Goal: Task Accomplishment & Management: Manage account settings

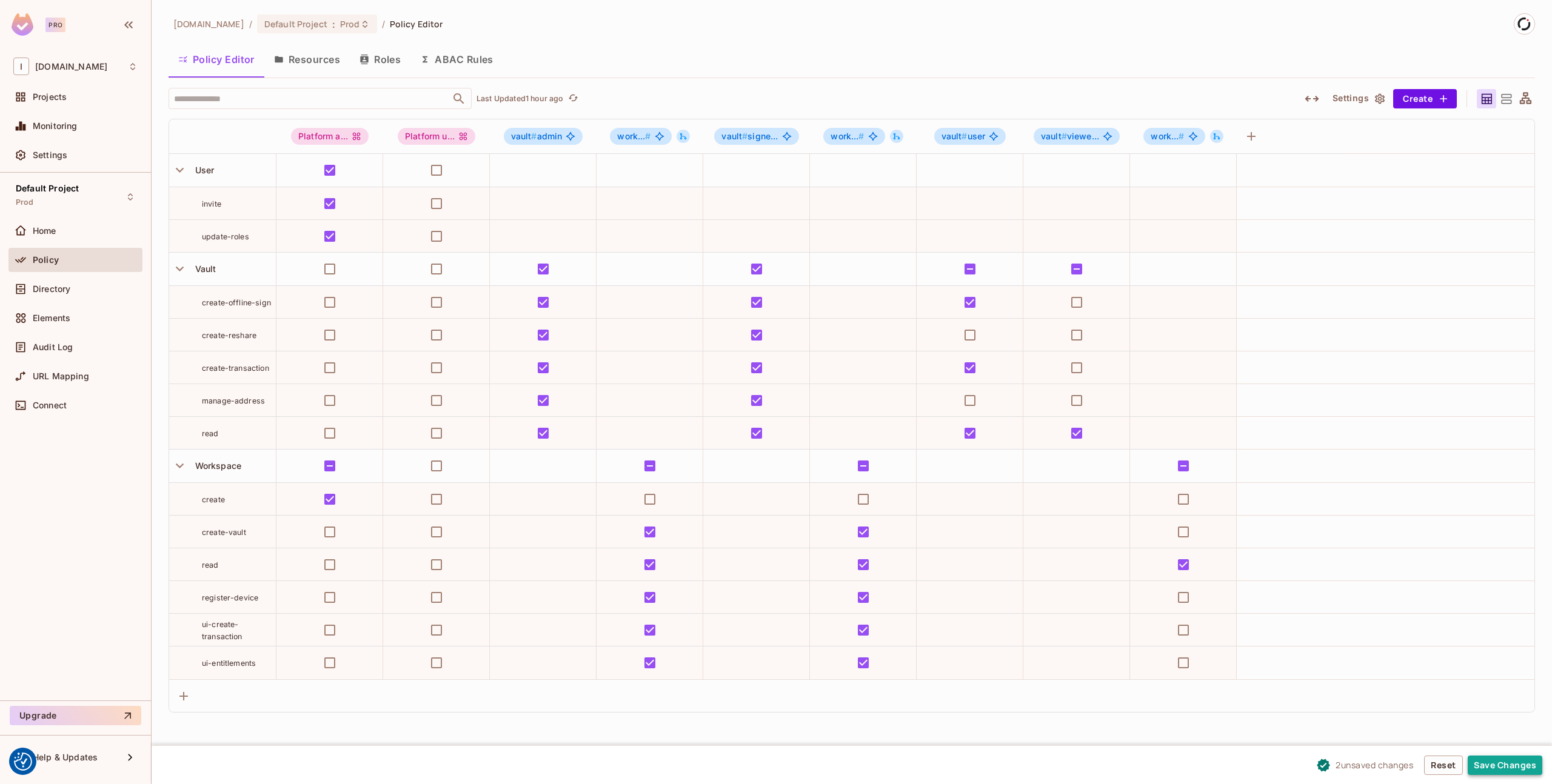
click at [1505, 763] on button "Save Changes" at bounding box center [1505, 765] width 74 height 20
click at [146, 665] on div "Failed to set resource role permissions" at bounding box center [123, 659] width 148 height 30
click at [219, 652] on icon "Close" at bounding box center [216, 650] width 12 height 12
click at [340, 19] on span "Prod" at bounding box center [350, 24] width 20 height 12
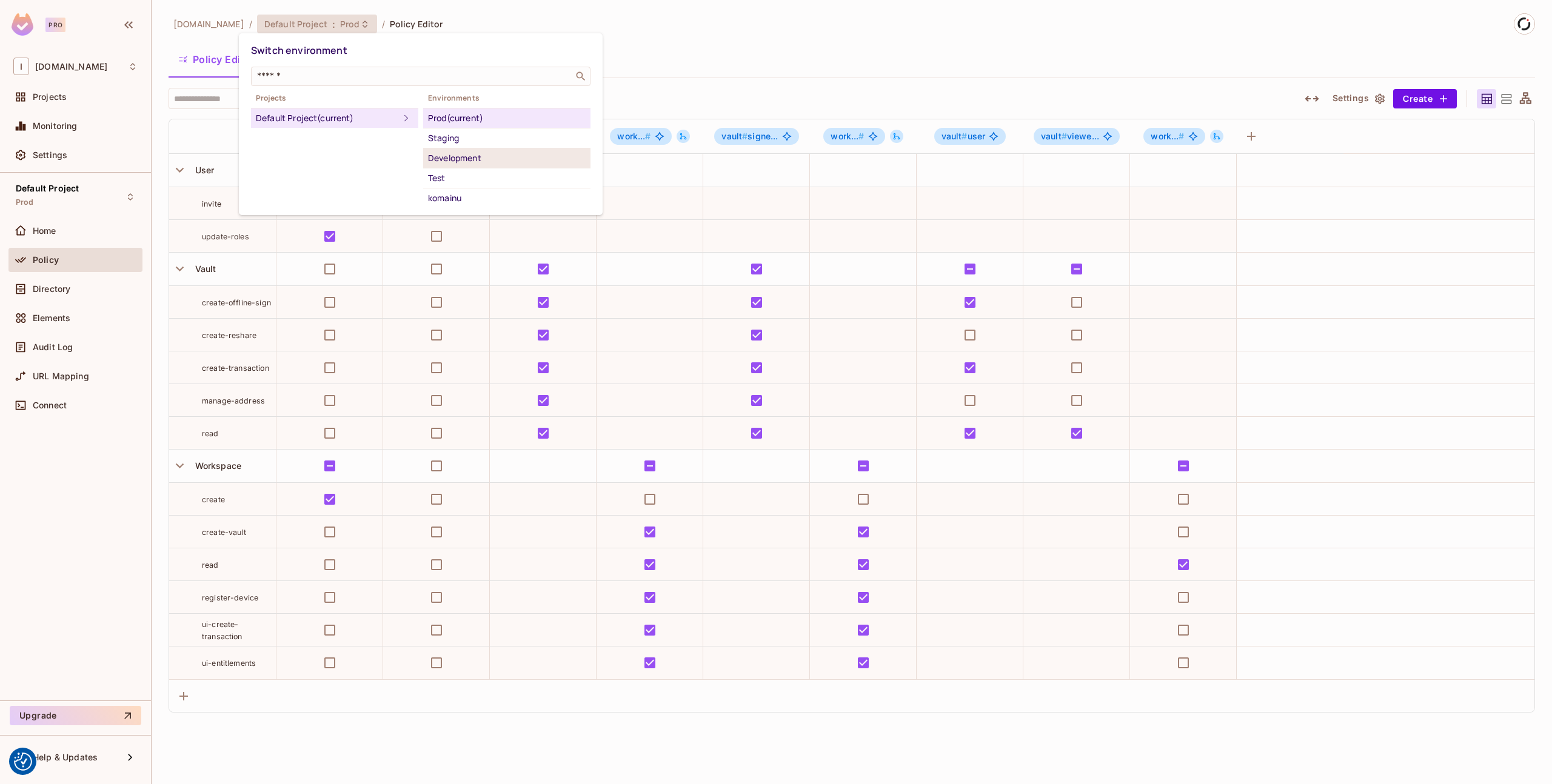
click at [480, 153] on div "Development" at bounding box center [507, 158] width 157 height 14
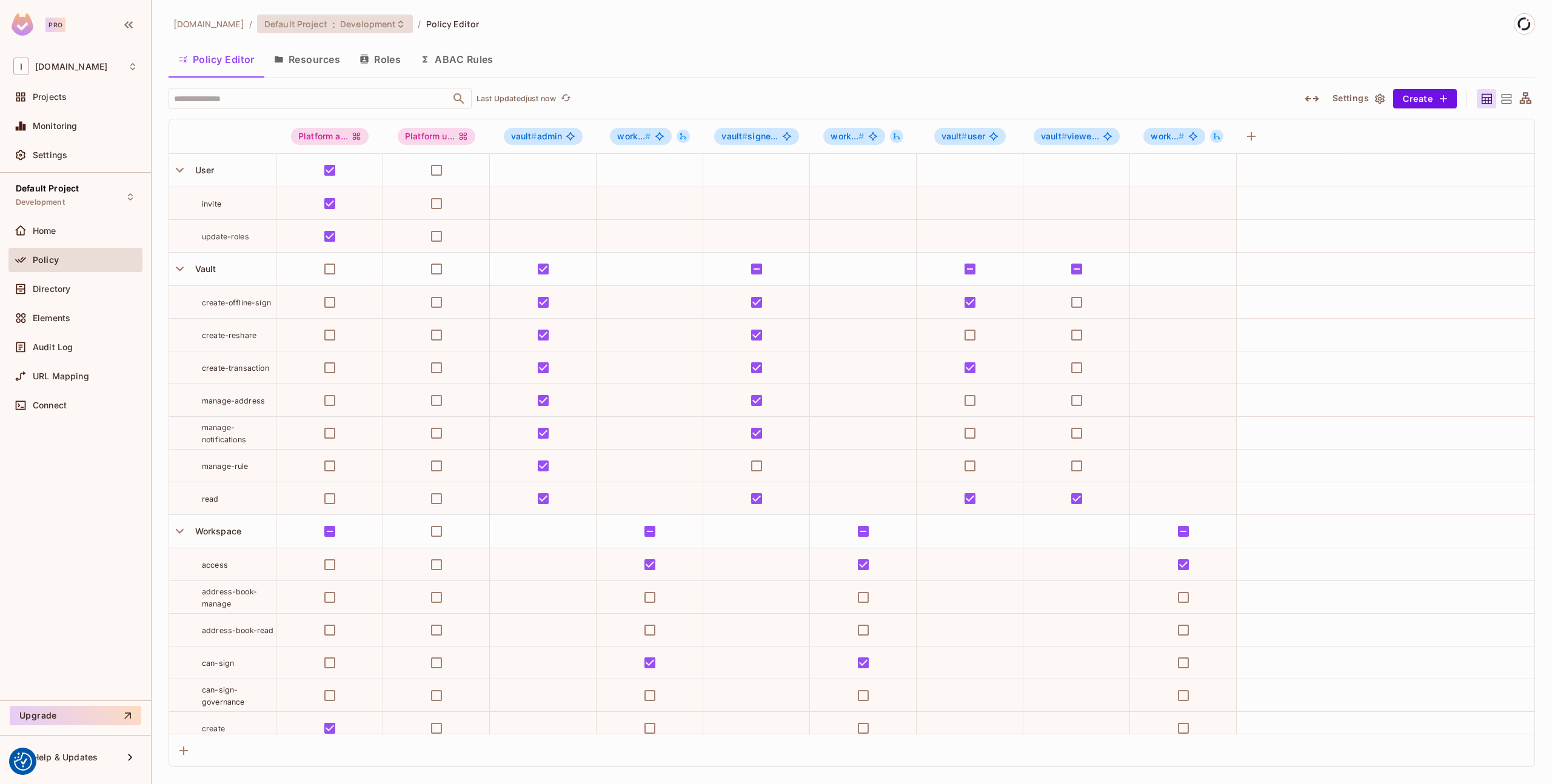
click at [366, 22] on span "Development" at bounding box center [368, 24] width 55 height 12
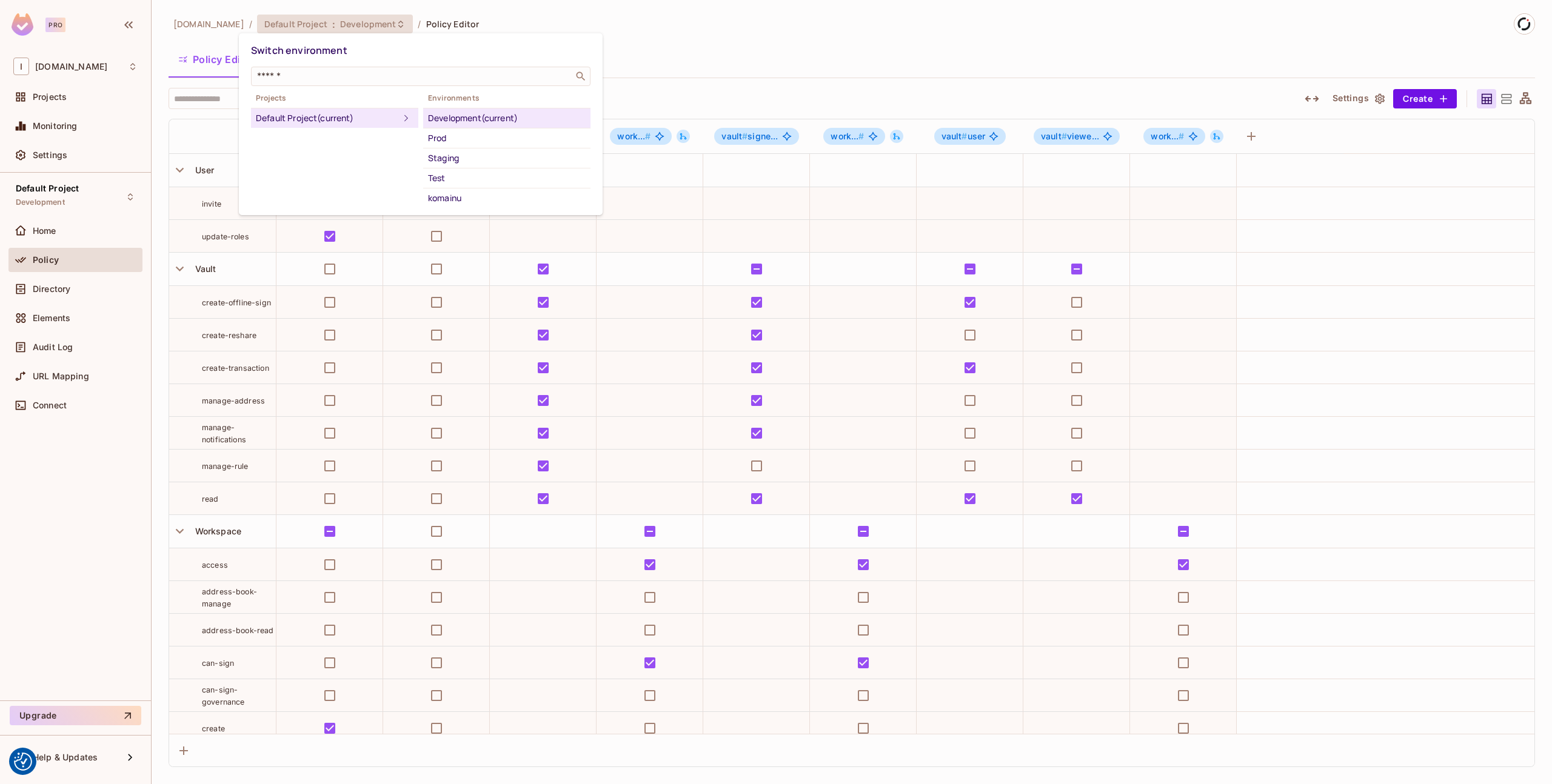
click at [857, 31] on div at bounding box center [776, 392] width 1552 height 784
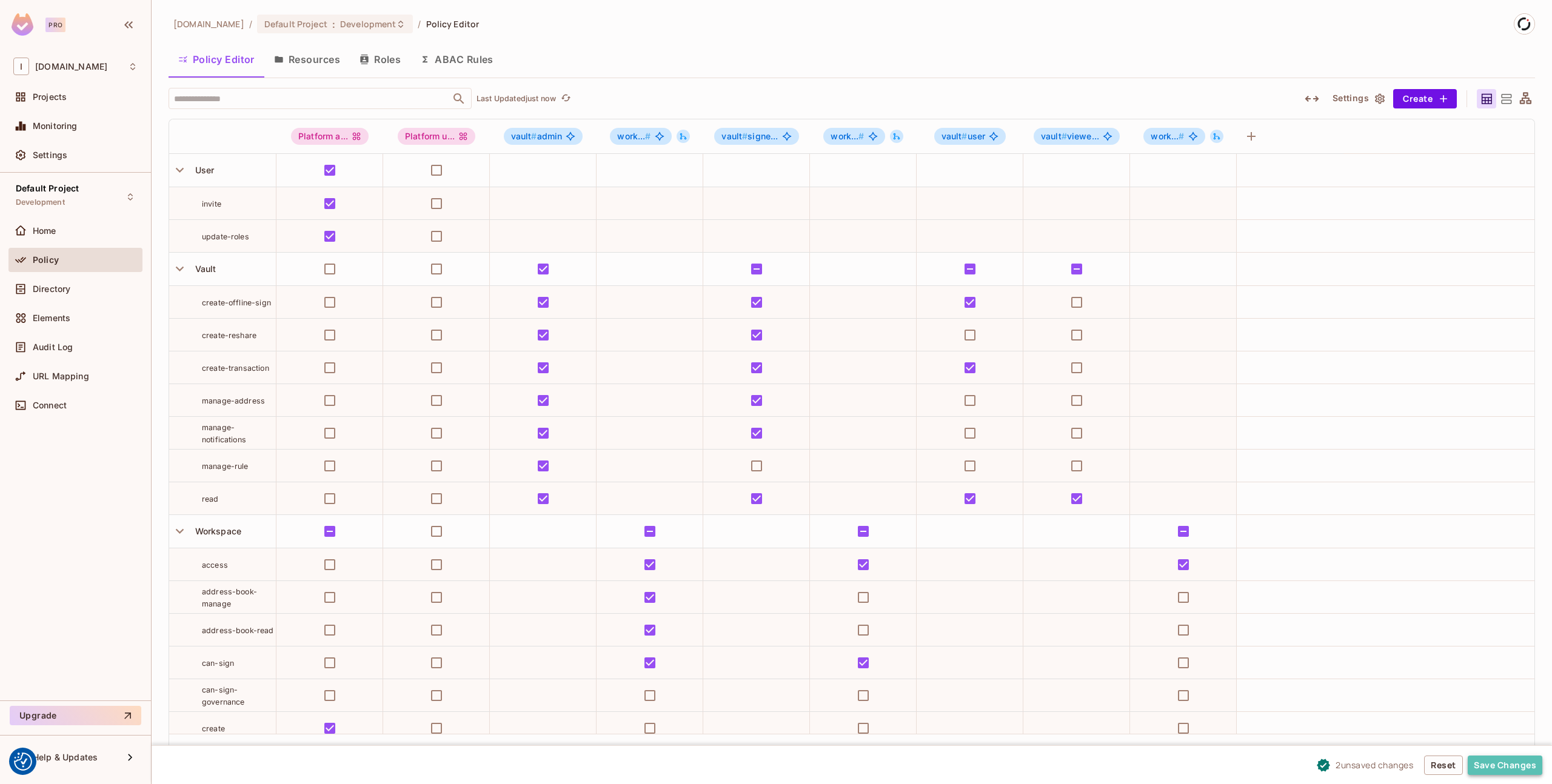
click at [1509, 759] on button "Save Changes" at bounding box center [1505, 765] width 74 height 20
click at [923, 38] on div "[DOMAIN_NAME] / Default Project : Development / Policy Editor Policy Editor Res…" at bounding box center [852, 390] width 1367 height 754
